Goal: Task Accomplishment & Management: Complete application form

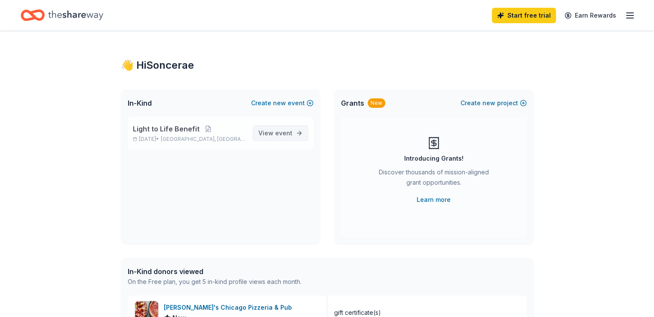
click at [280, 133] on span "event" at bounding box center [283, 132] width 17 height 7
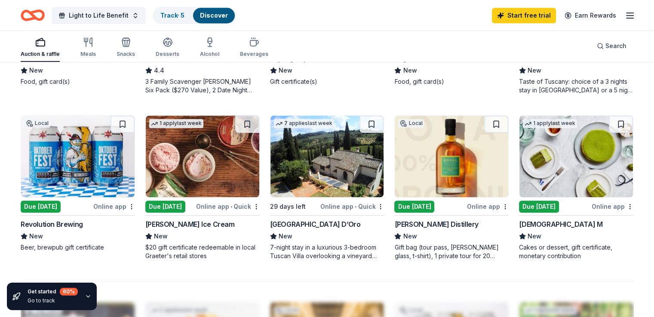
scroll to position [544, 0]
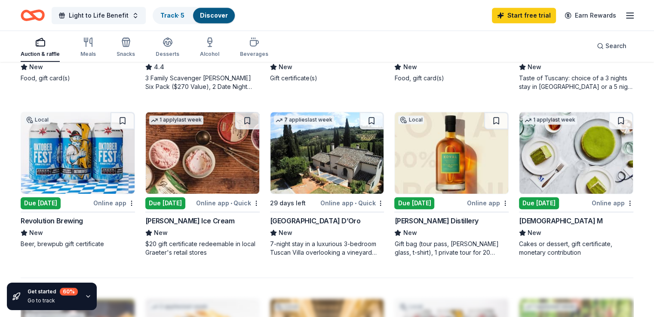
click at [418, 173] on img at bounding box center [451, 153] width 113 height 82
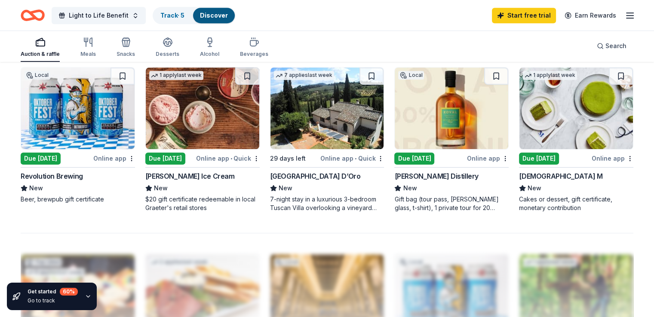
scroll to position [587, 0]
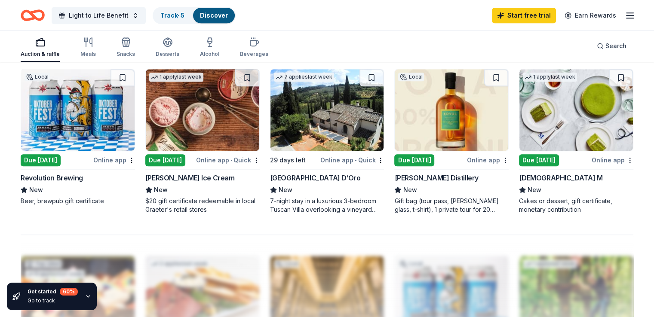
click at [288, 140] on img at bounding box center [326, 110] width 113 height 82
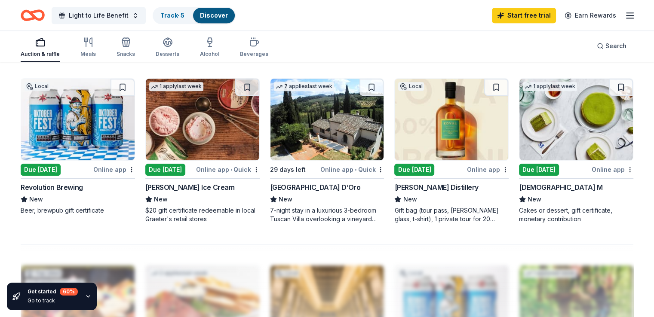
scroll to position [576, 0]
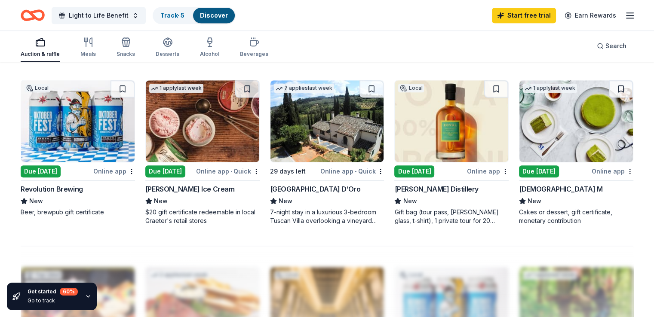
click at [491, 143] on img at bounding box center [575, 121] width 113 height 82
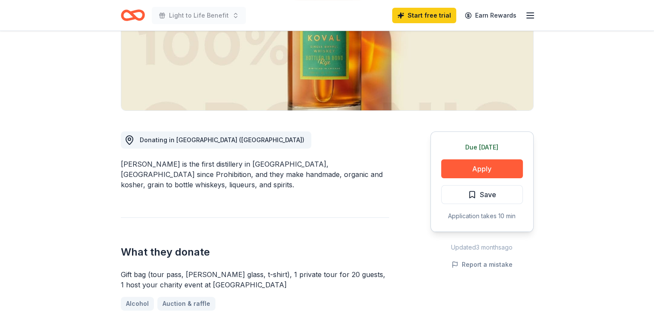
scroll to position [150, 0]
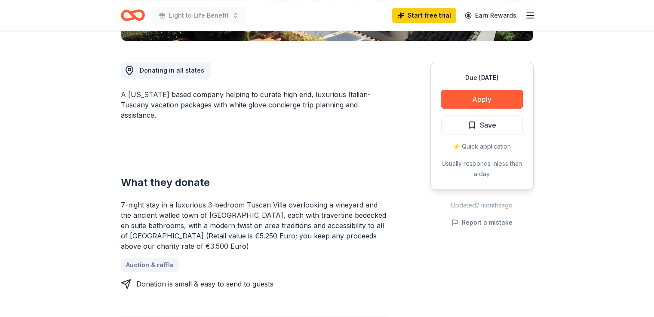
scroll to position [251, 0]
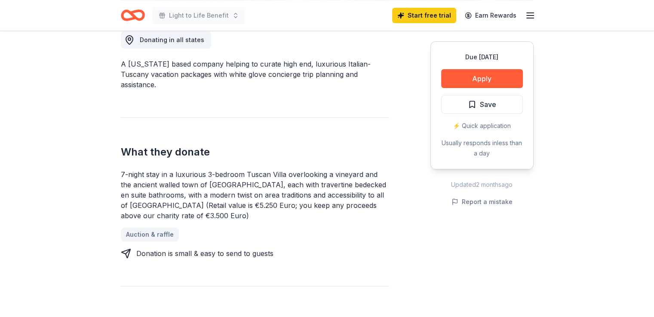
click at [289, 232] on div "7-night stay in a luxurious 3-bedroom Tuscan Villa overlooking a vineyard and t…" at bounding box center [255, 213] width 268 height 89
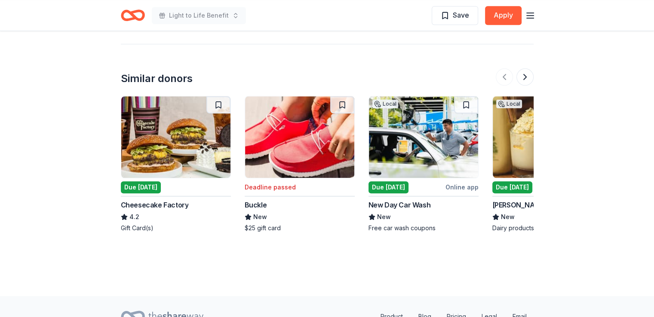
scroll to position [989, 0]
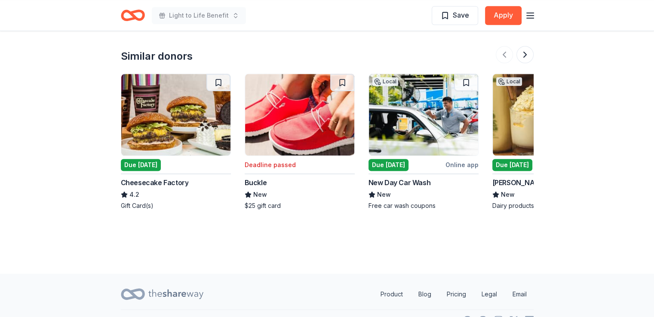
click at [151, 102] on img at bounding box center [175, 115] width 109 height 82
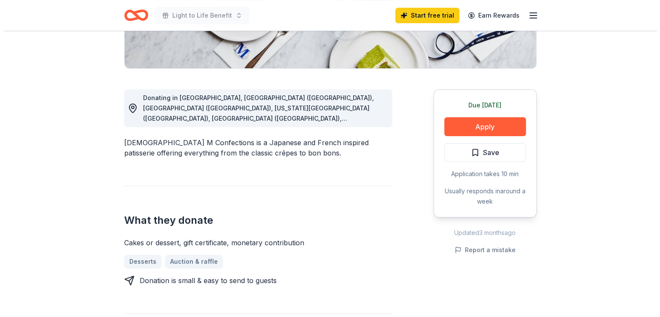
scroll to position [193, 0]
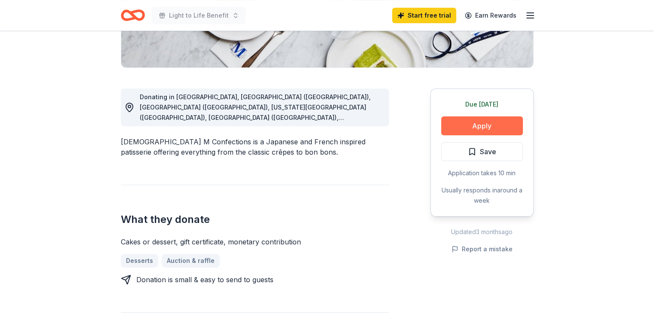
click at [482, 130] on button "Apply" at bounding box center [482, 125] width 82 height 19
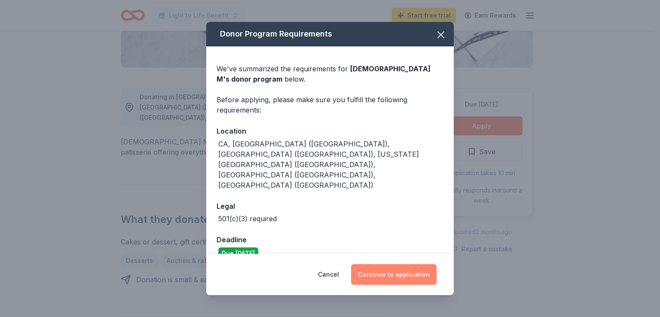
click at [394, 264] on button "Continue to application" at bounding box center [394, 274] width 86 height 21
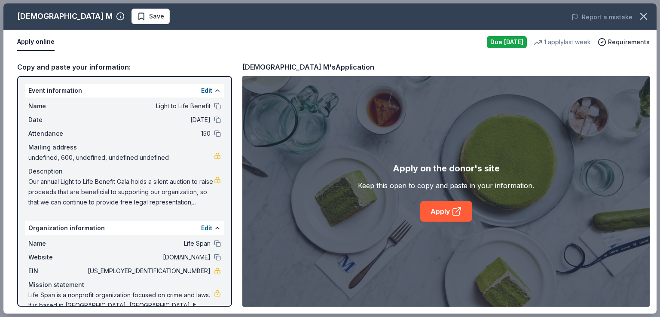
scroll to position [0, 0]
click at [447, 208] on link "Apply" at bounding box center [446, 211] width 52 height 21
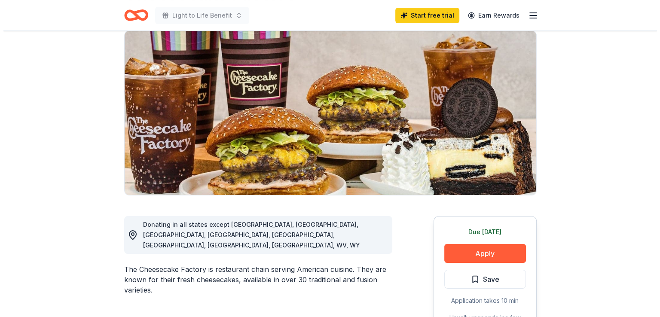
scroll to position [71, 0]
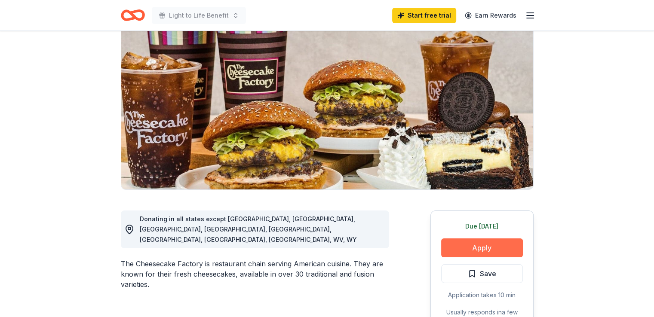
click at [470, 243] on button "Apply" at bounding box center [482, 248] width 82 height 19
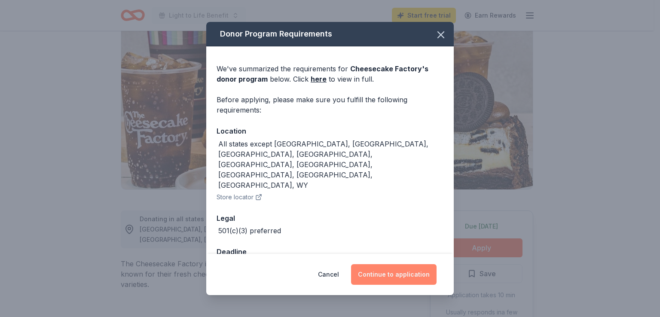
click at [395, 265] on button "Continue to application" at bounding box center [394, 274] width 86 height 21
